Goal: Check status: Check status

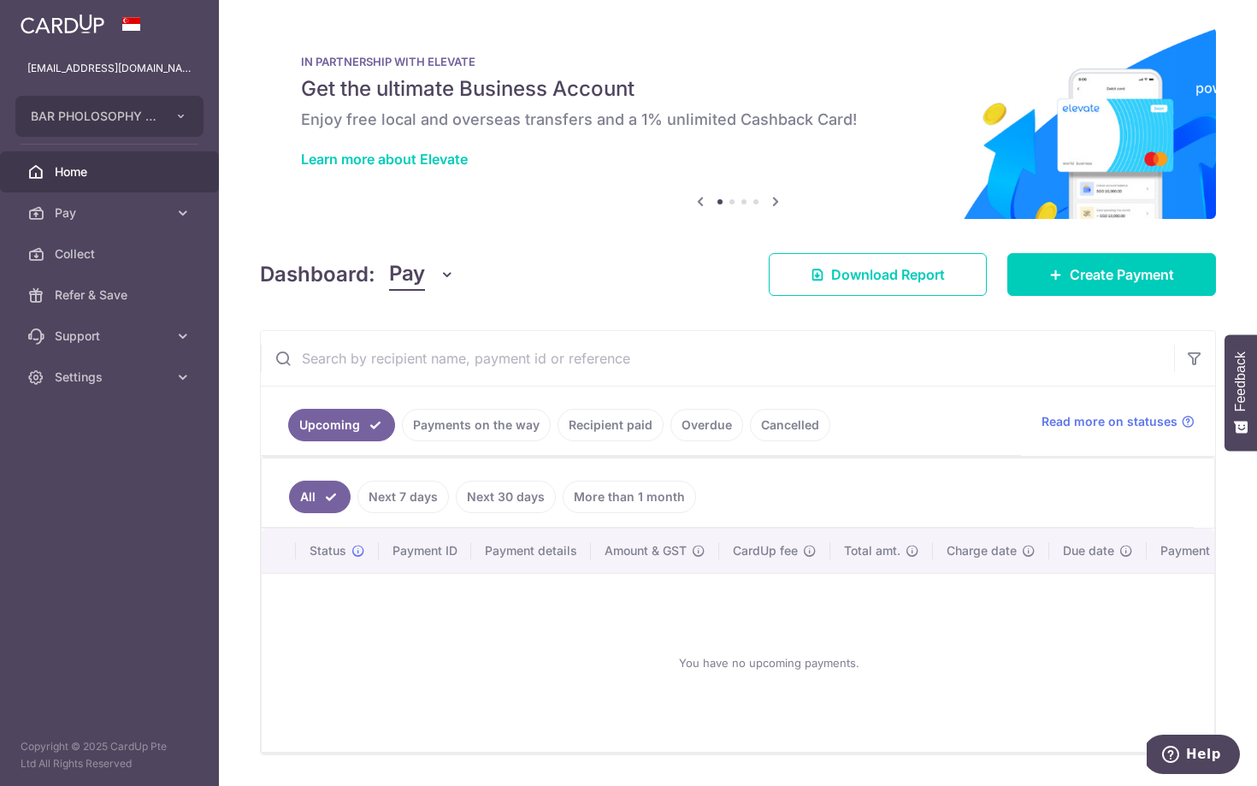
click at [512, 432] on link "Payments on the way" at bounding box center [476, 425] width 149 height 32
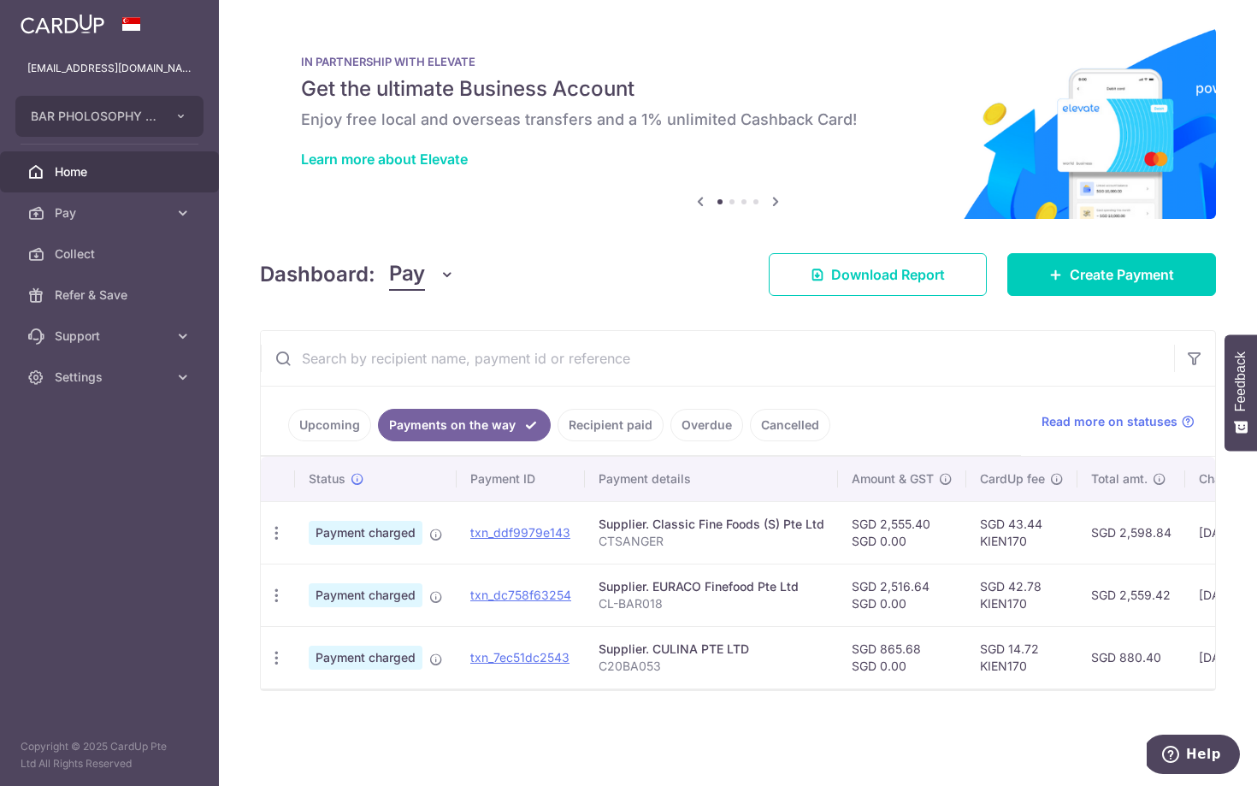
click at [616, 428] on link "Recipient paid" at bounding box center [610, 425] width 106 height 32
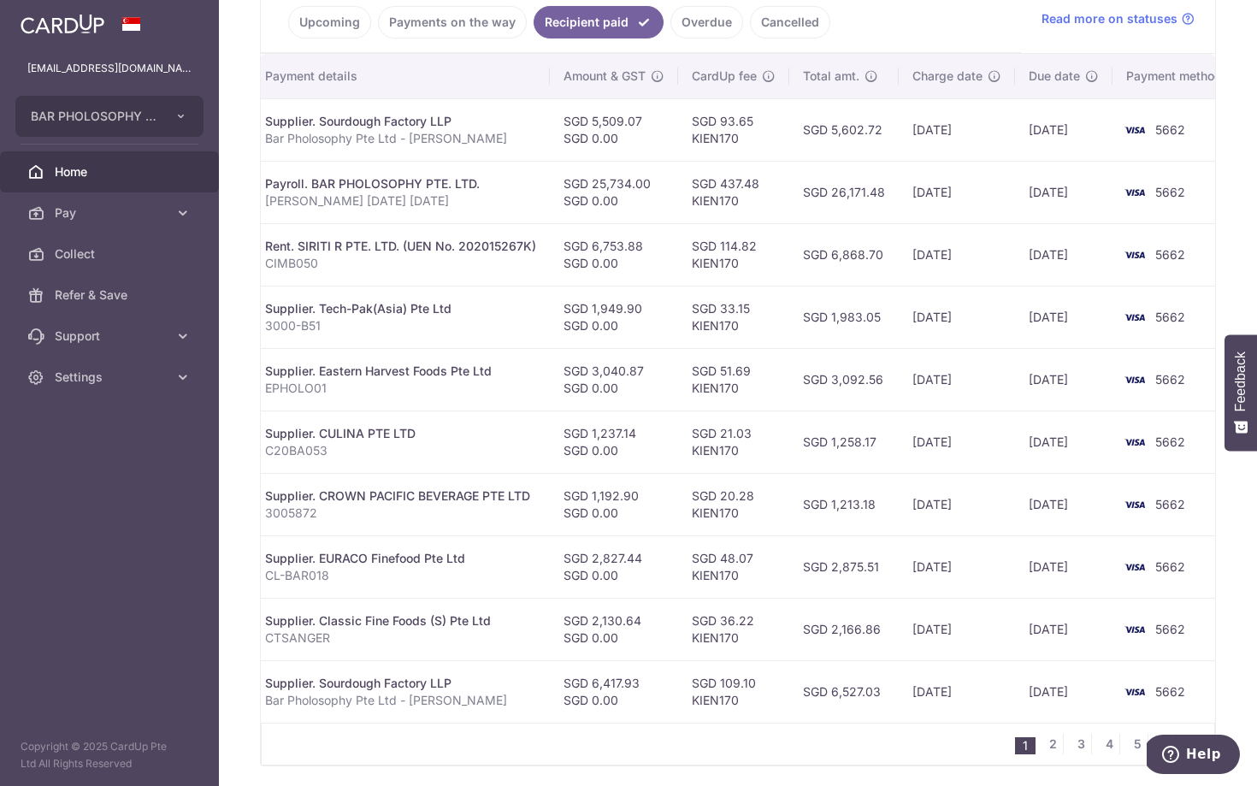
scroll to position [463, 0]
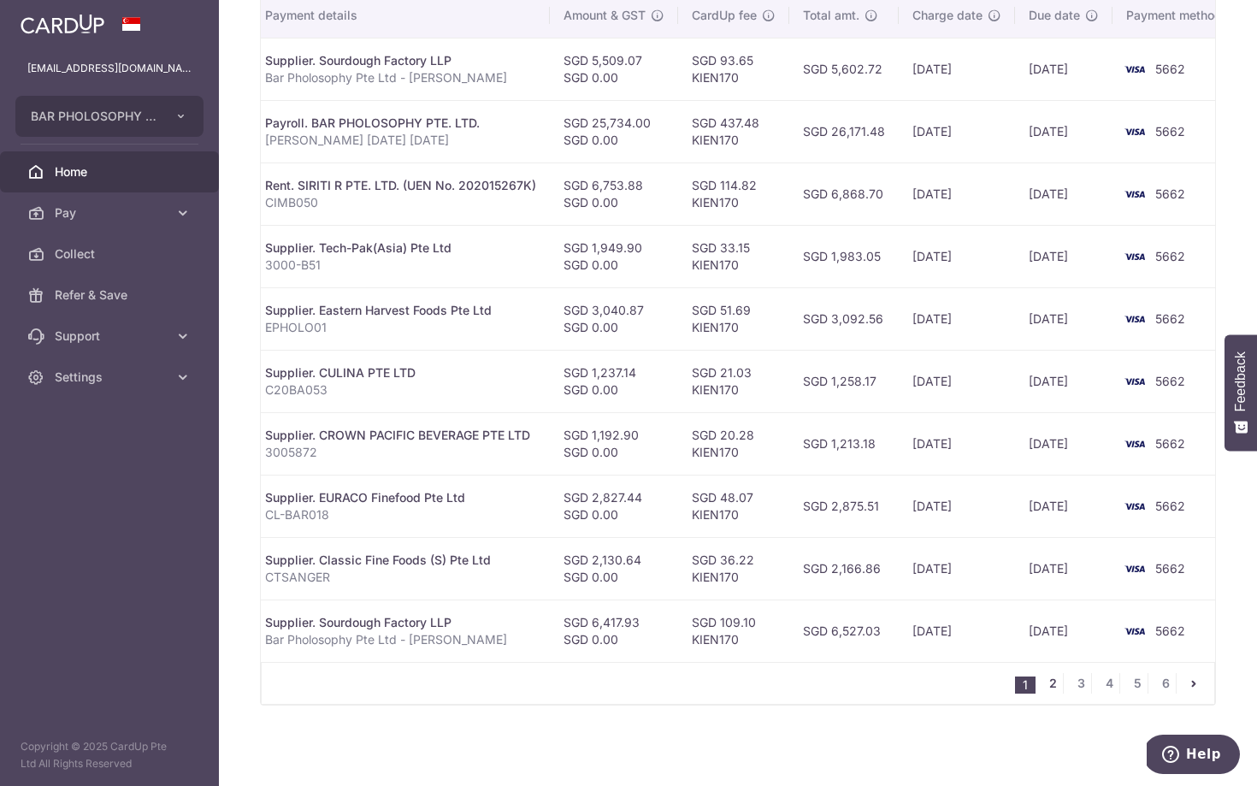
click at [1055, 679] on link "2" at bounding box center [1052, 683] width 21 height 21
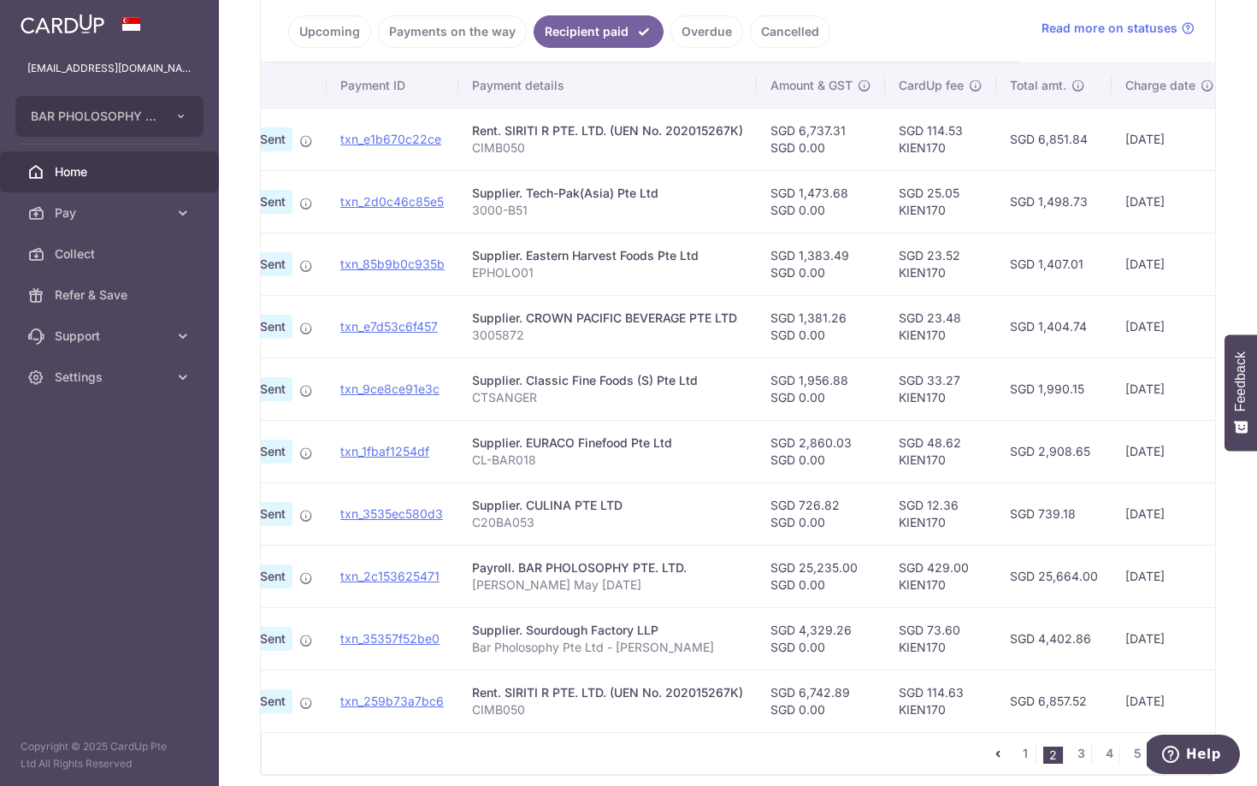
scroll to position [0, 340]
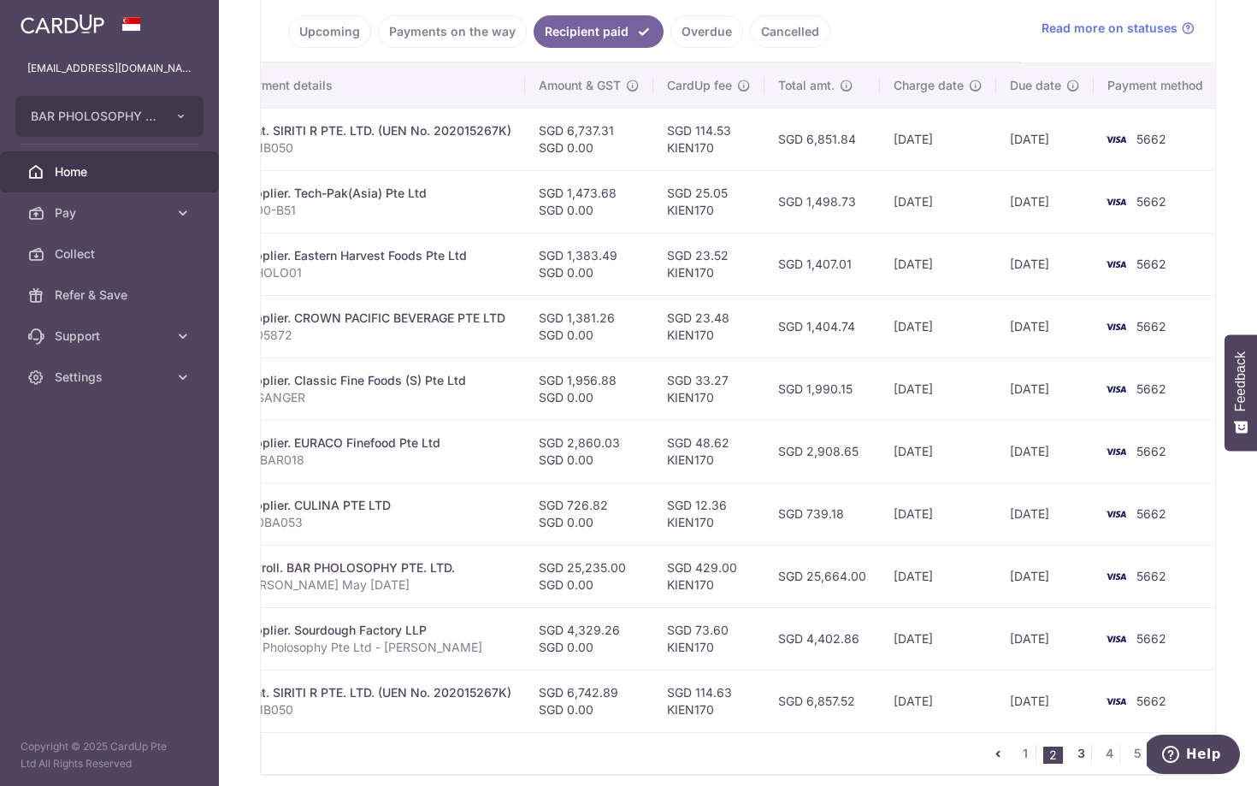
click at [1077, 752] on link "3" at bounding box center [1080, 753] width 21 height 21
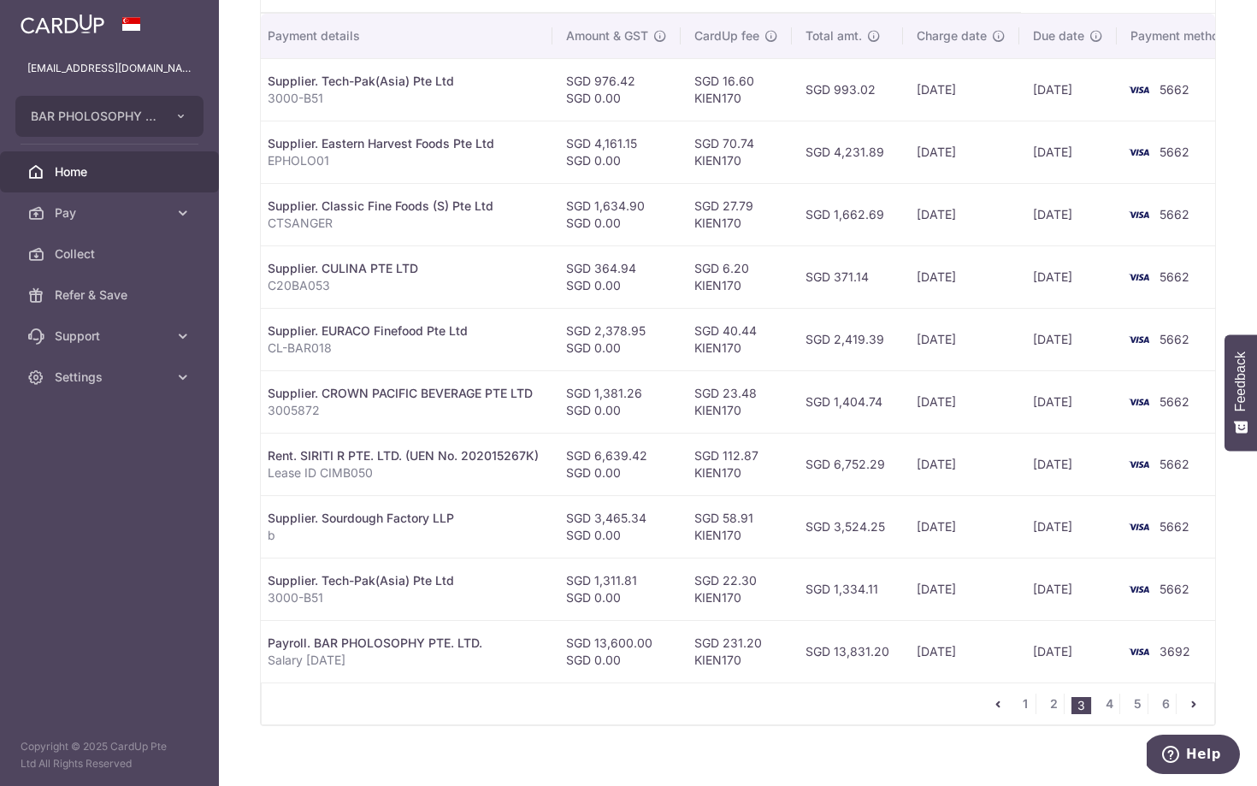
scroll to position [463, 0]
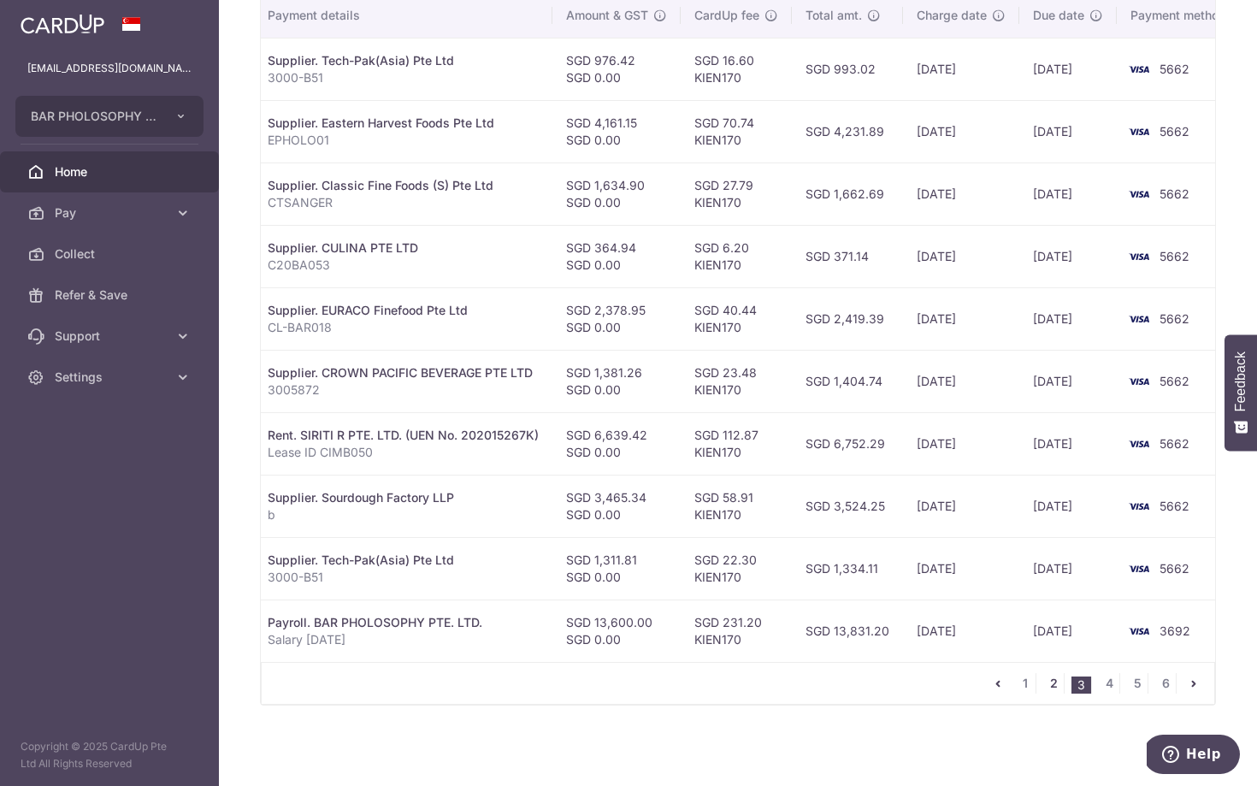
click at [1054, 687] on link "2" at bounding box center [1053, 683] width 21 height 21
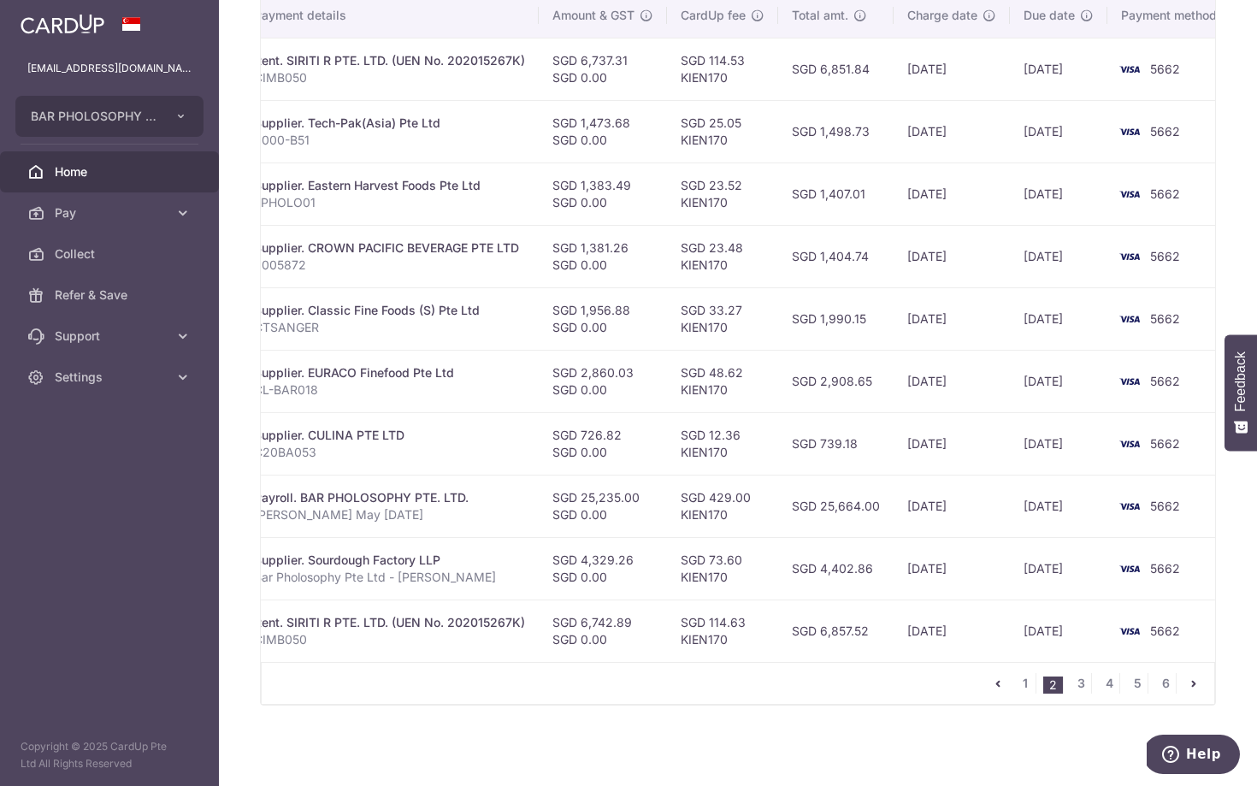
scroll to position [0, 330]
click at [1029, 688] on link "1" at bounding box center [1025, 683] width 21 height 21
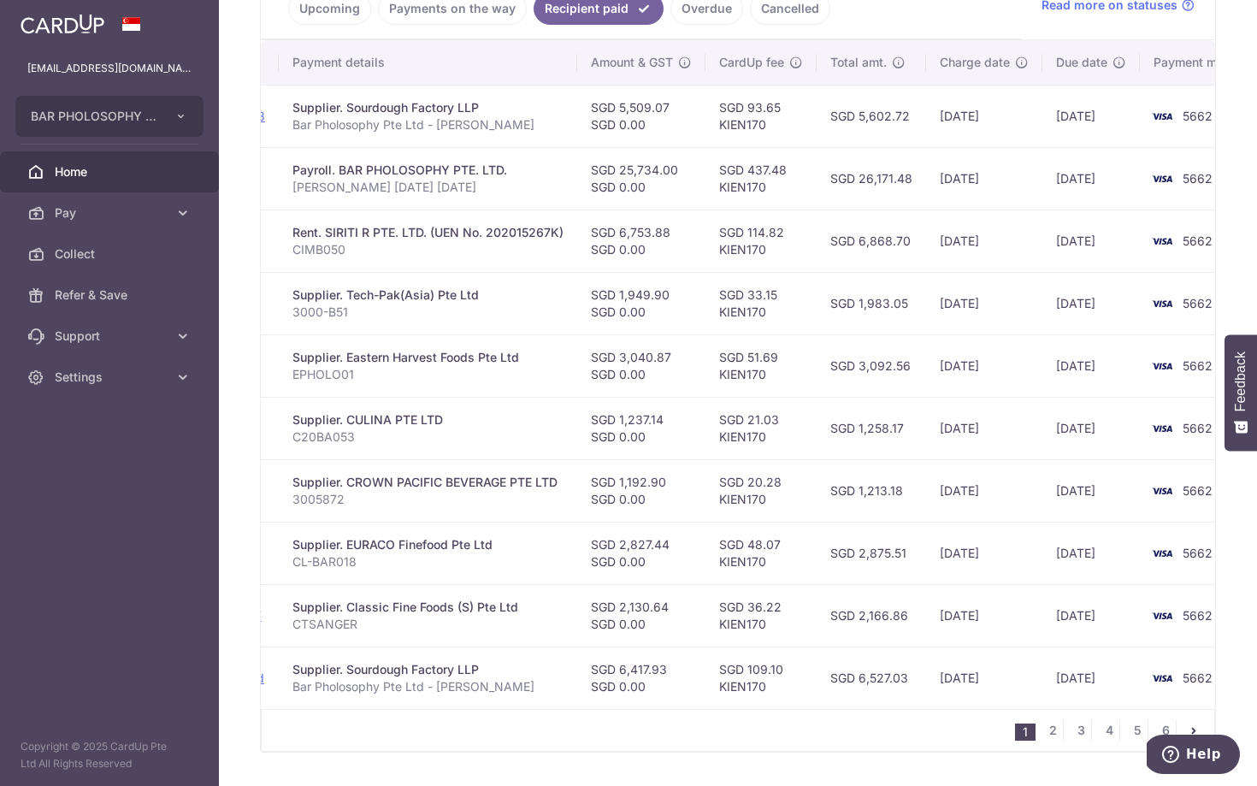
scroll to position [0, 334]
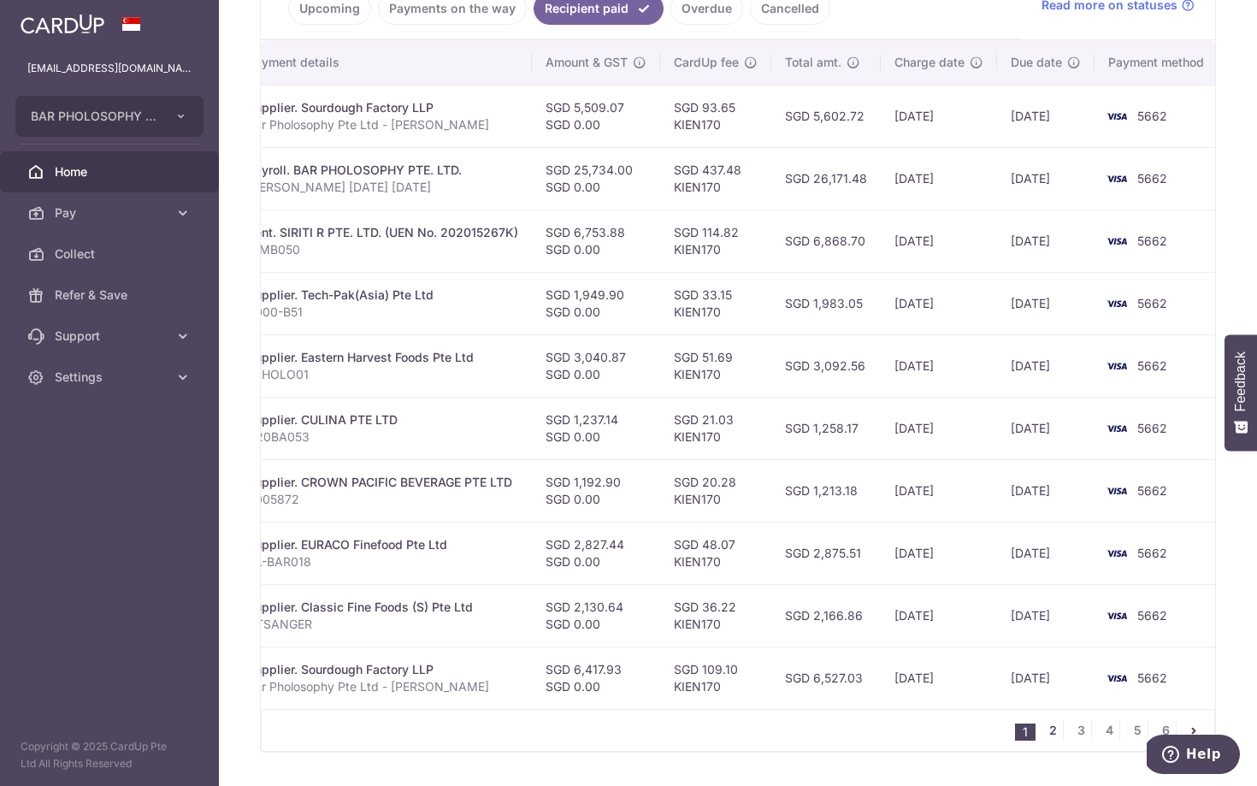
click at [1052, 728] on link "2" at bounding box center [1052, 730] width 21 height 21
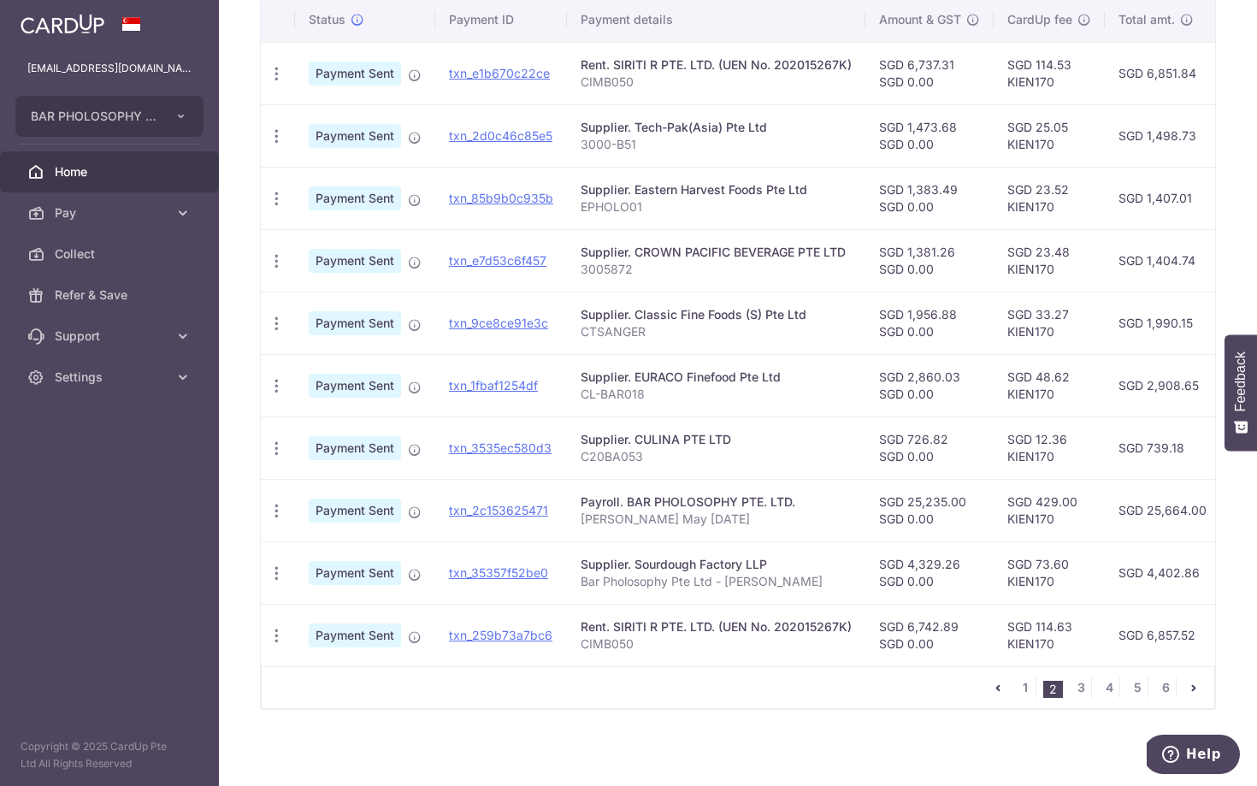
scroll to position [463, 0]
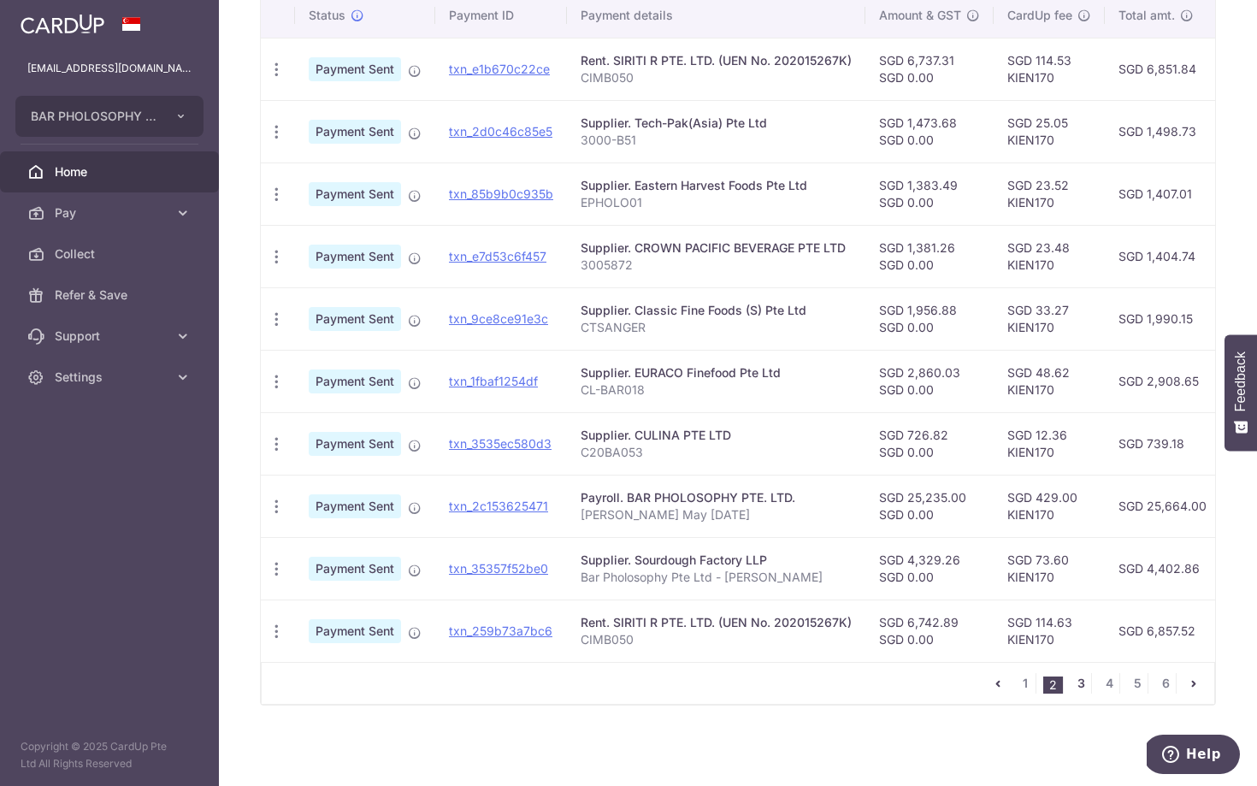
click at [1078, 686] on link "3" at bounding box center [1080, 683] width 21 height 21
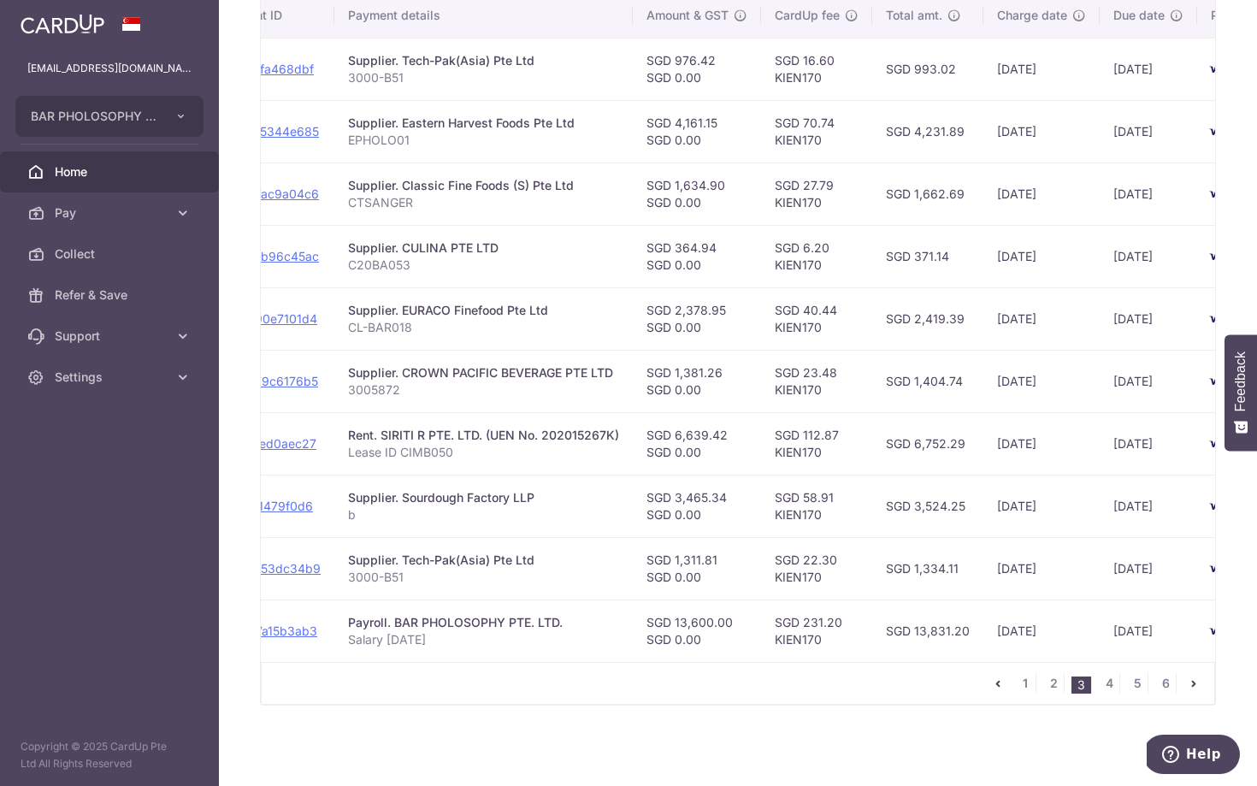
scroll to position [0, 233]
click at [1111, 686] on link "4" at bounding box center [1109, 683] width 21 height 21
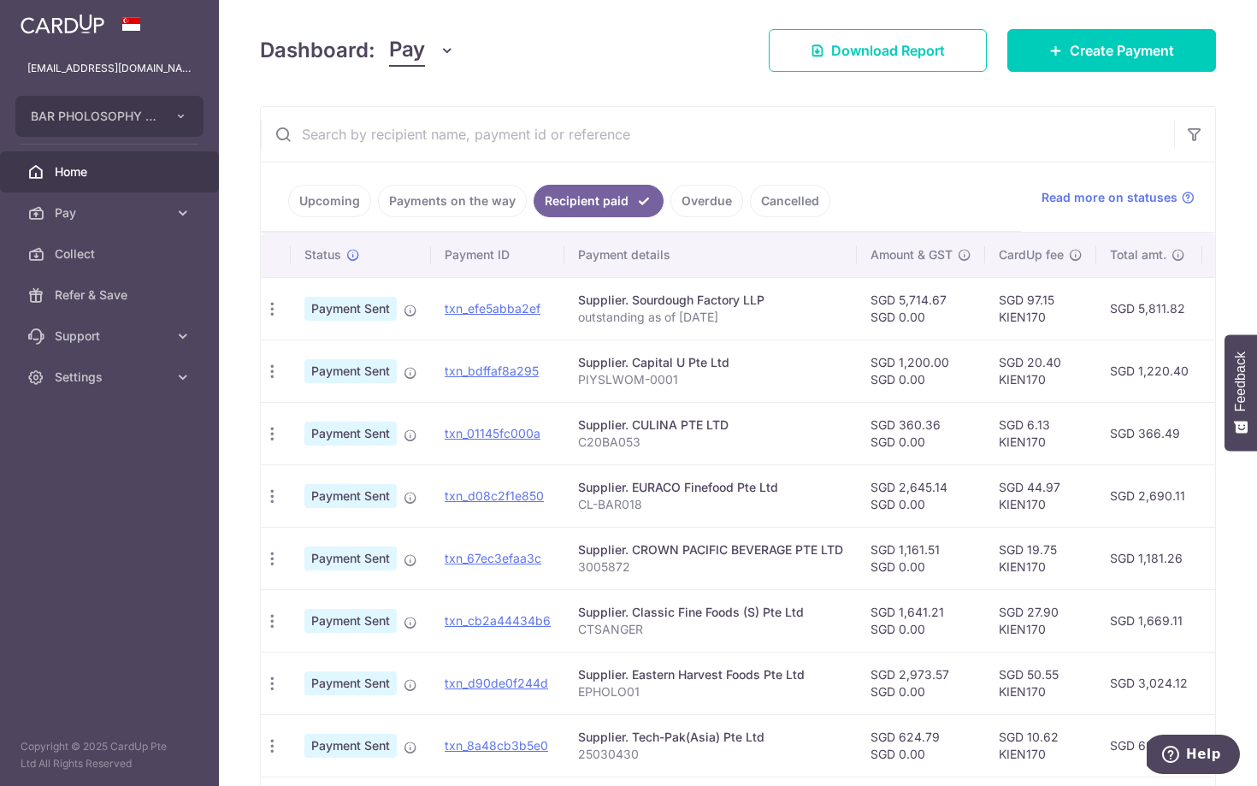
scroll to position [463, 0]
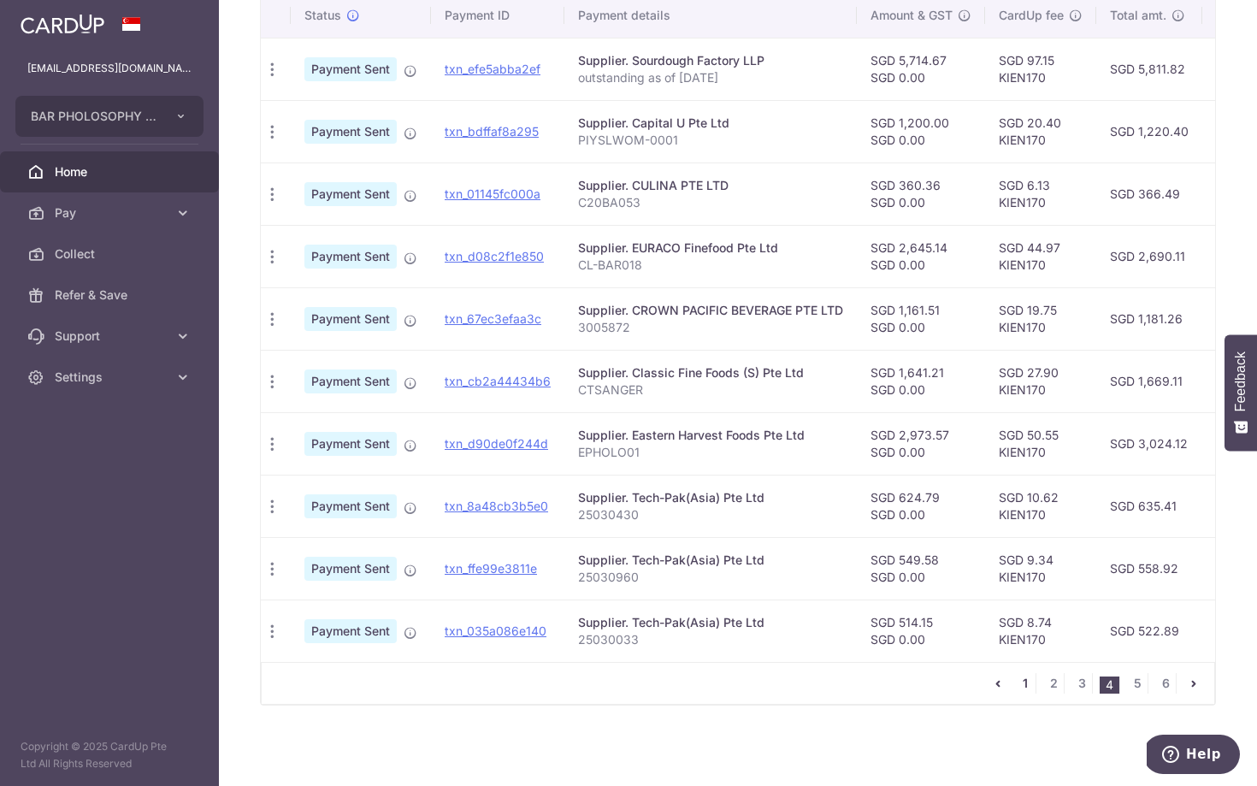
click at [1025, 687] on link "1" at bounding box center [1025, 683] width 21 height 21
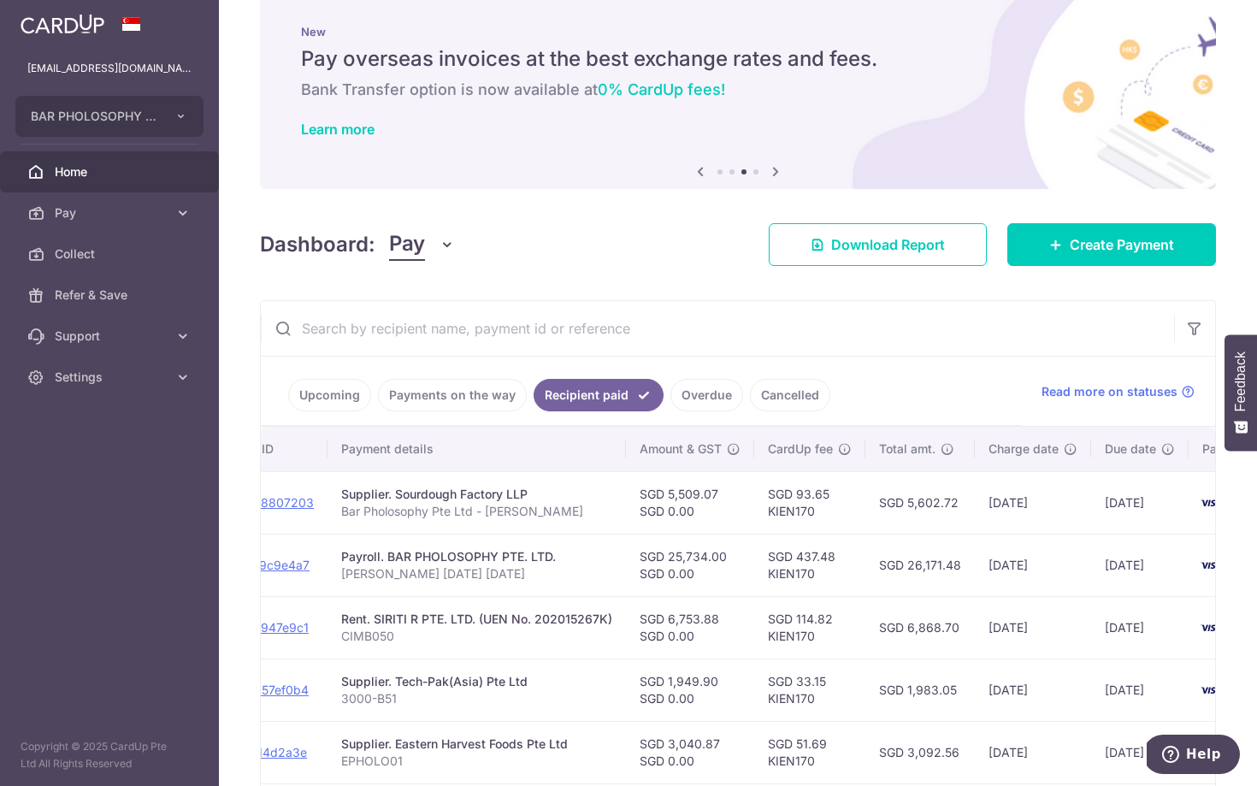
scroll to position [0, 213]
